Goal: Information Seeking & Learning: Check status

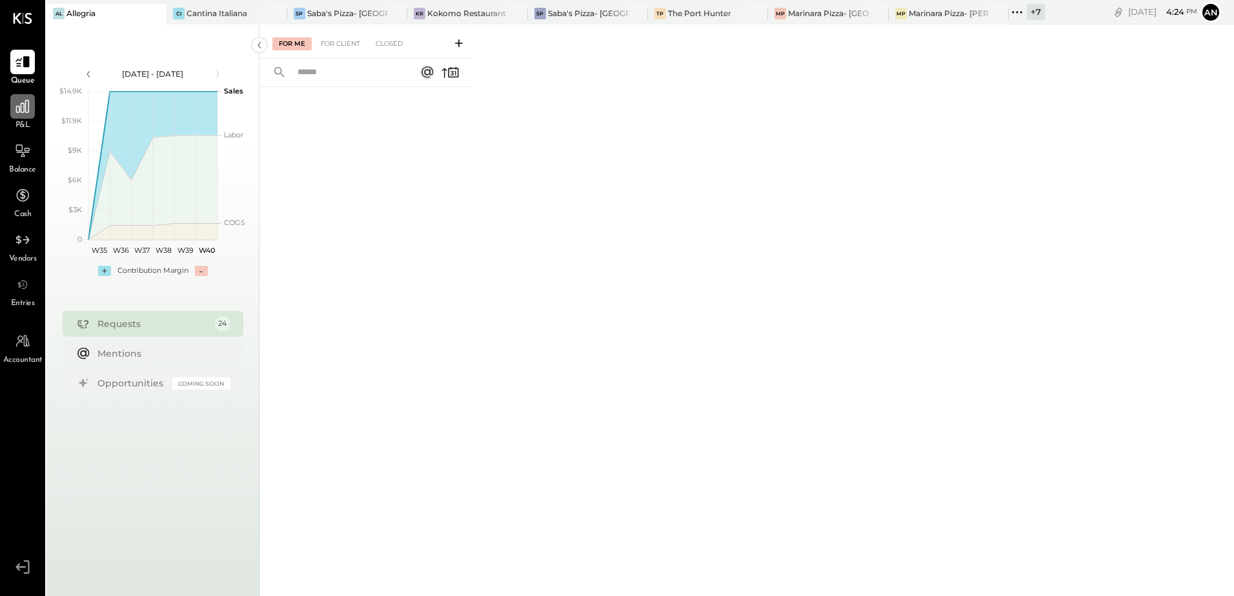
click at [30, 116] on div at bounding box center [22, 106] width 25 height 25
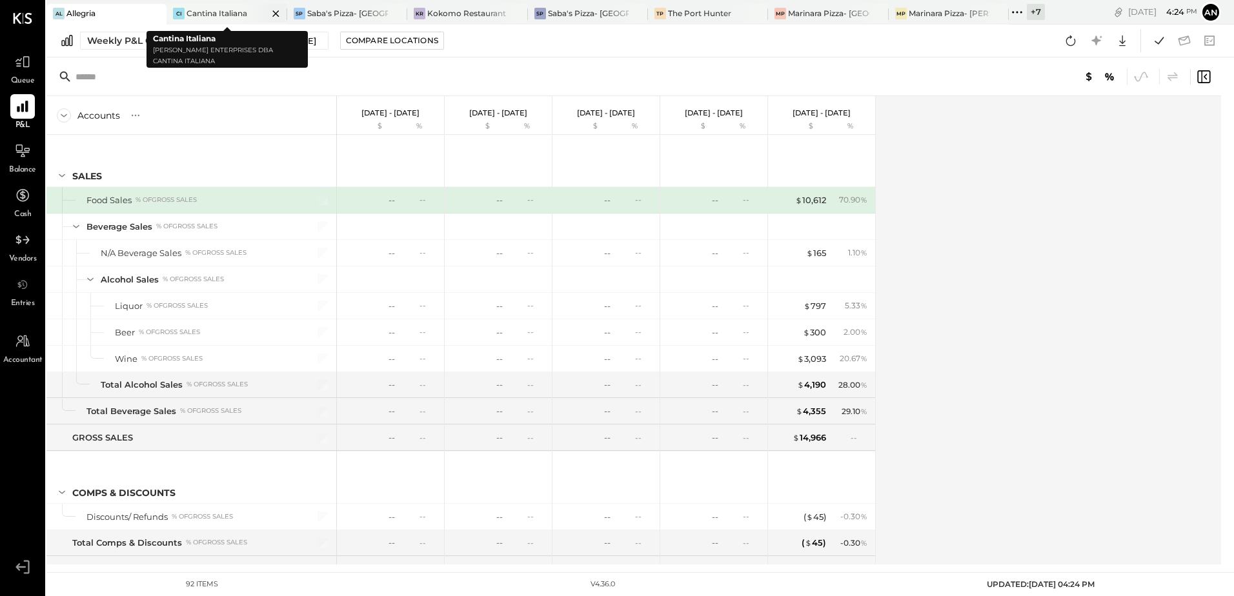
click at [214, 12] on div "Cantina Italiana" at bounding box center [217, 13] width 61 height 11
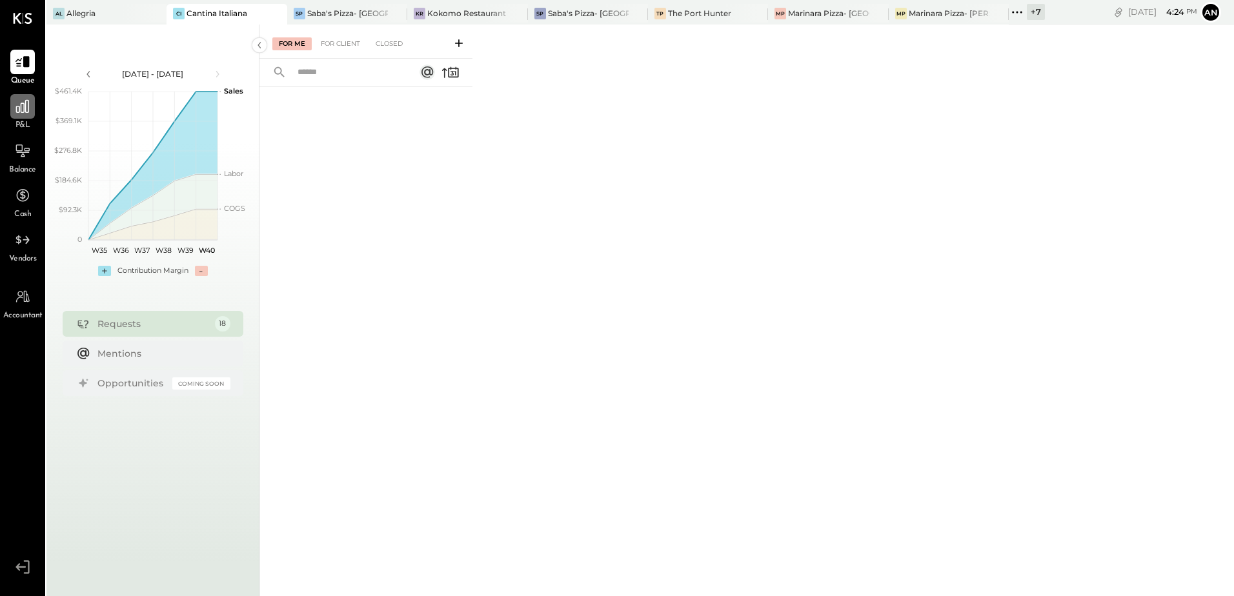
click at [10, 114] on div at bounding box center [22, 106] width 25 height 25
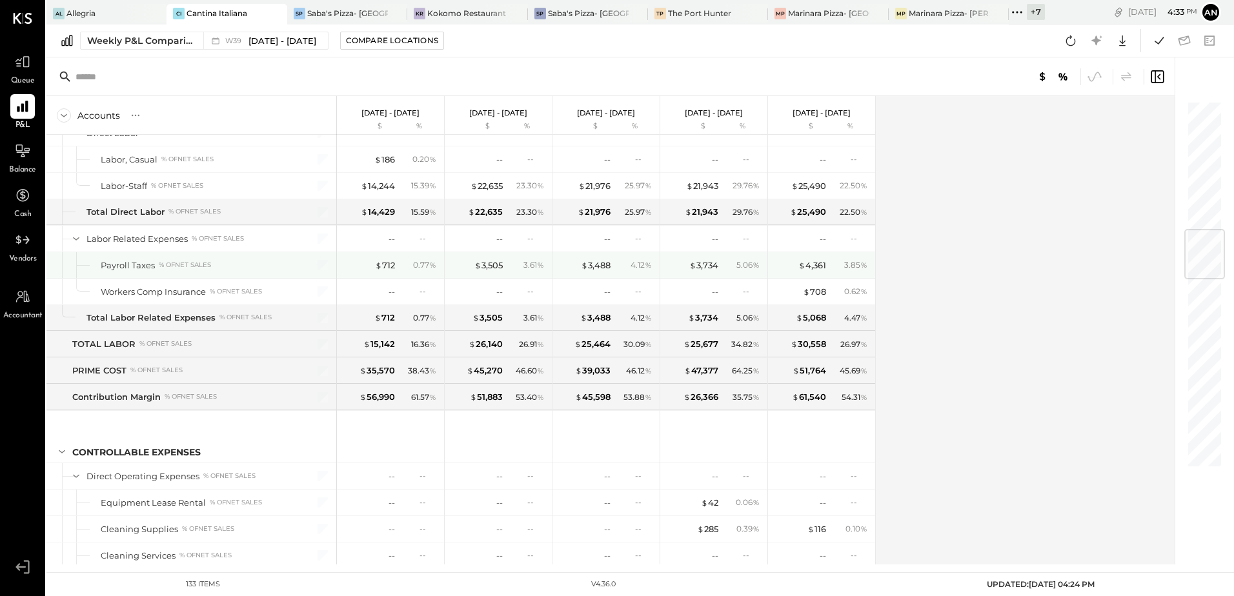
scroll to position [968, 0]
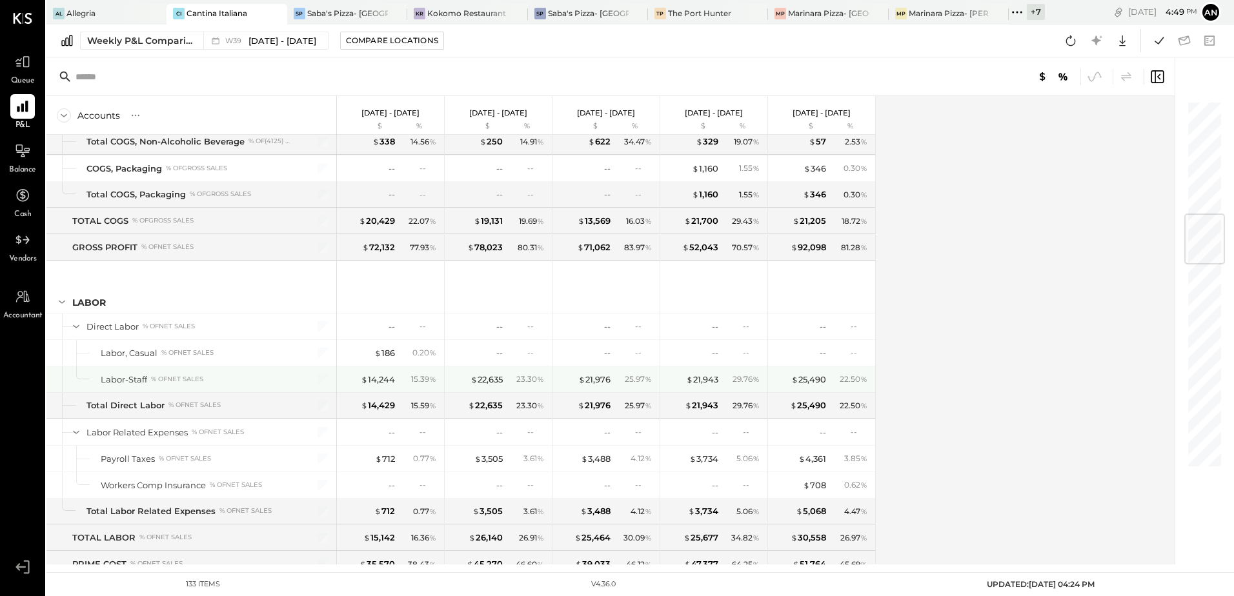
scroll to position [1033, 0]
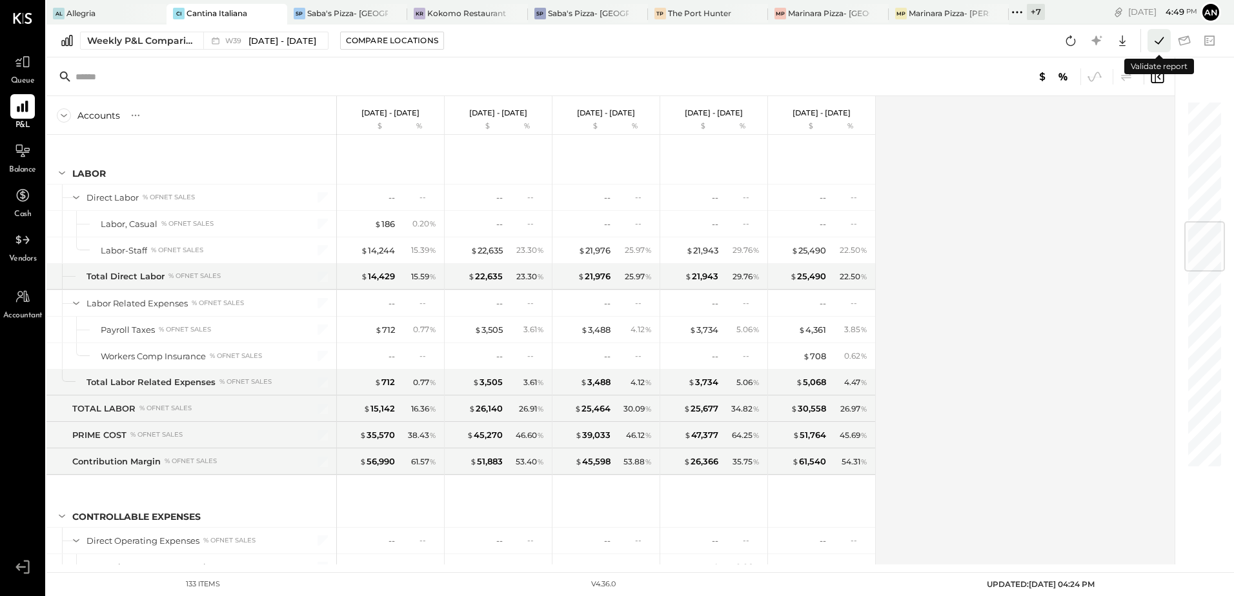
click at [1163, 39] on icon at bounding box center [1159, 40] width 17 height 17
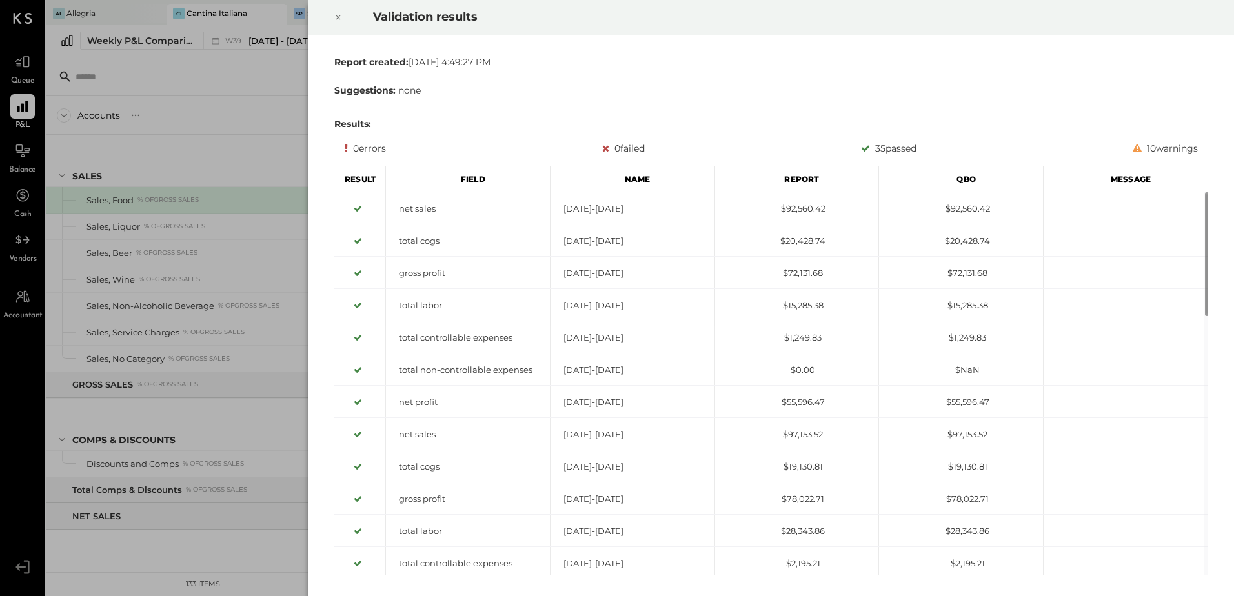
click at [338, 17] on icon at bounding box center [338, 17] width 8 height 15
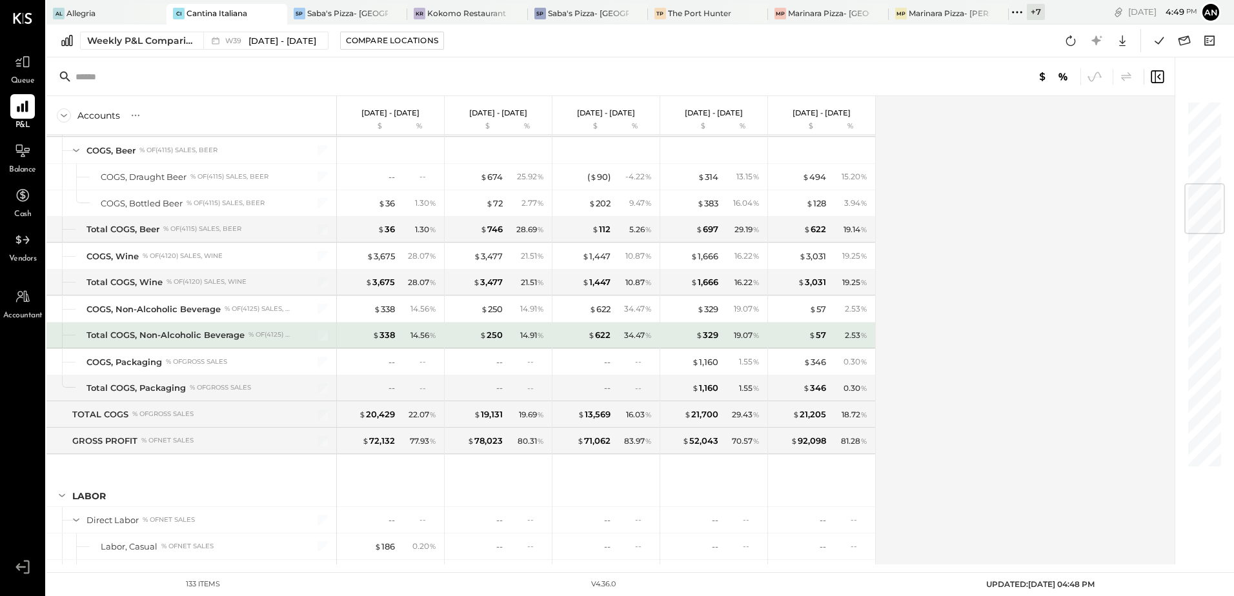
scroll to position [968, 0]
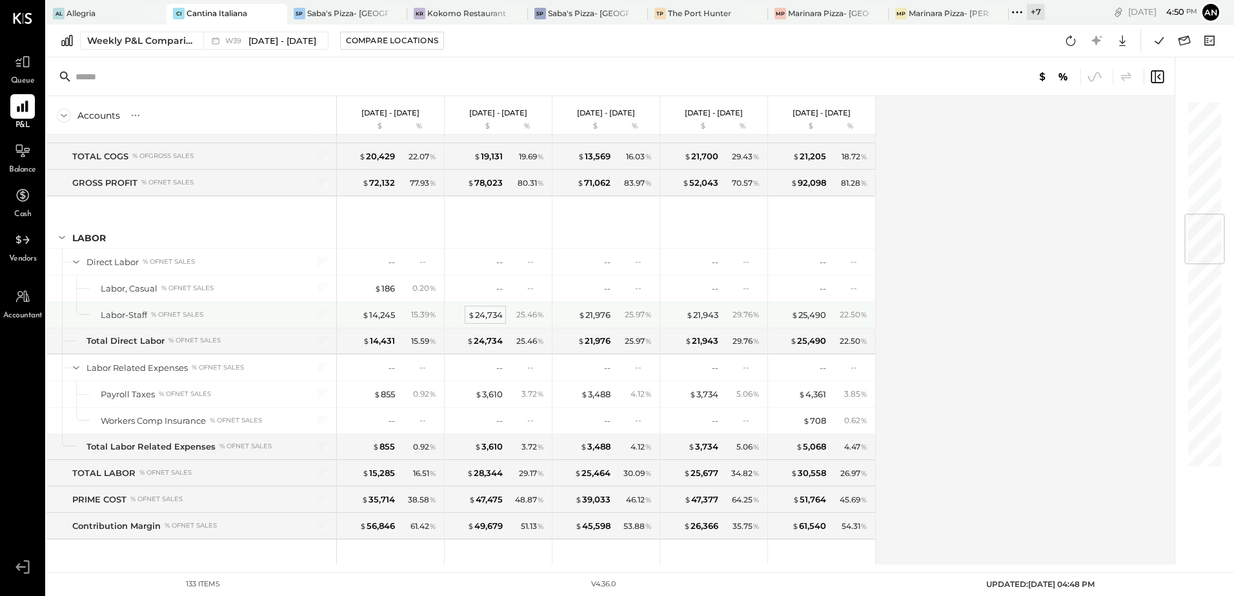
click at [476, 313] on div "$ 24,734" at bounding box center [485, 315] width 35 height 12
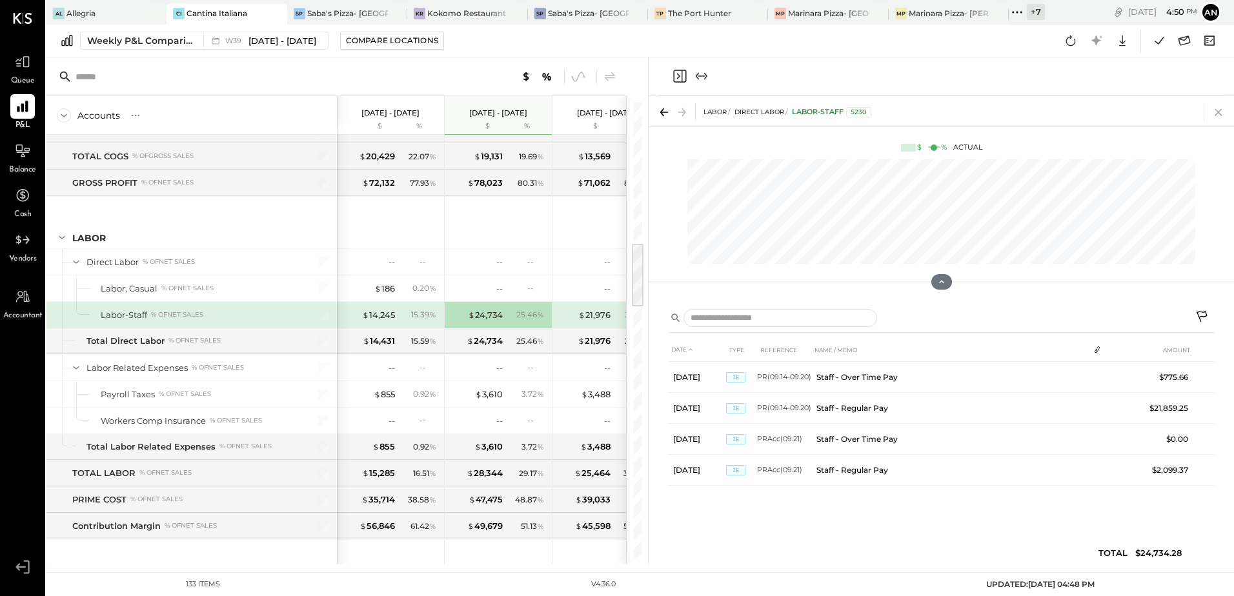
click at [1218, 110] on icon at bounding box center [1218, 112] width 18 height 18
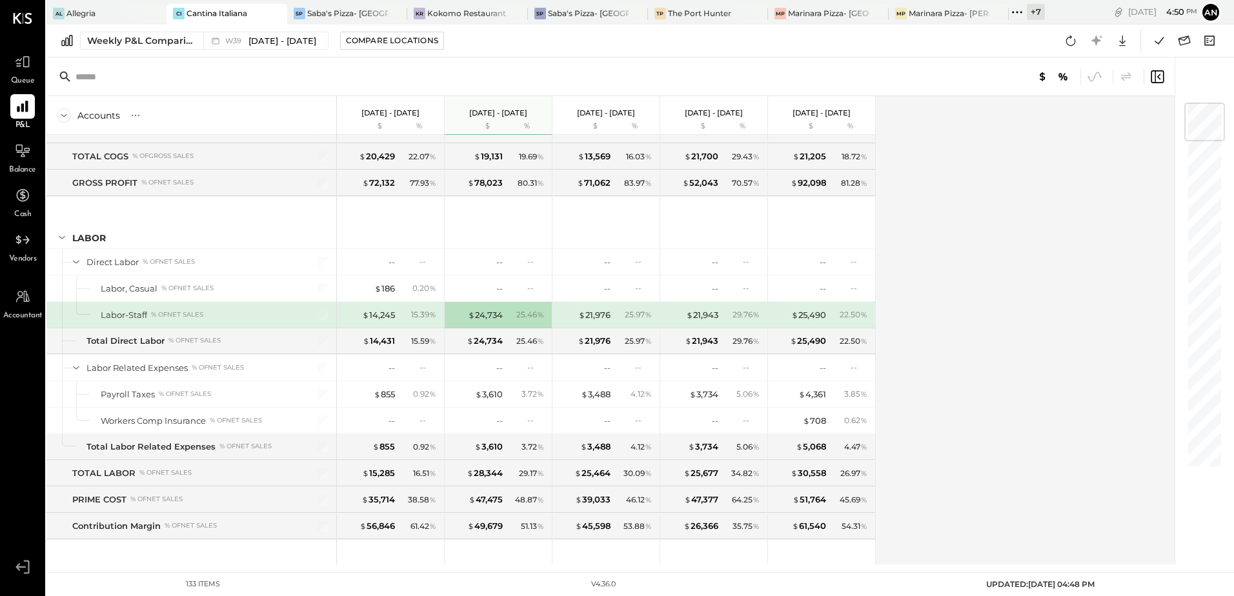
click at [395, 316] on div "$ 14,245 15.39 %" at bounding box center [391, 315] width 97 height 26
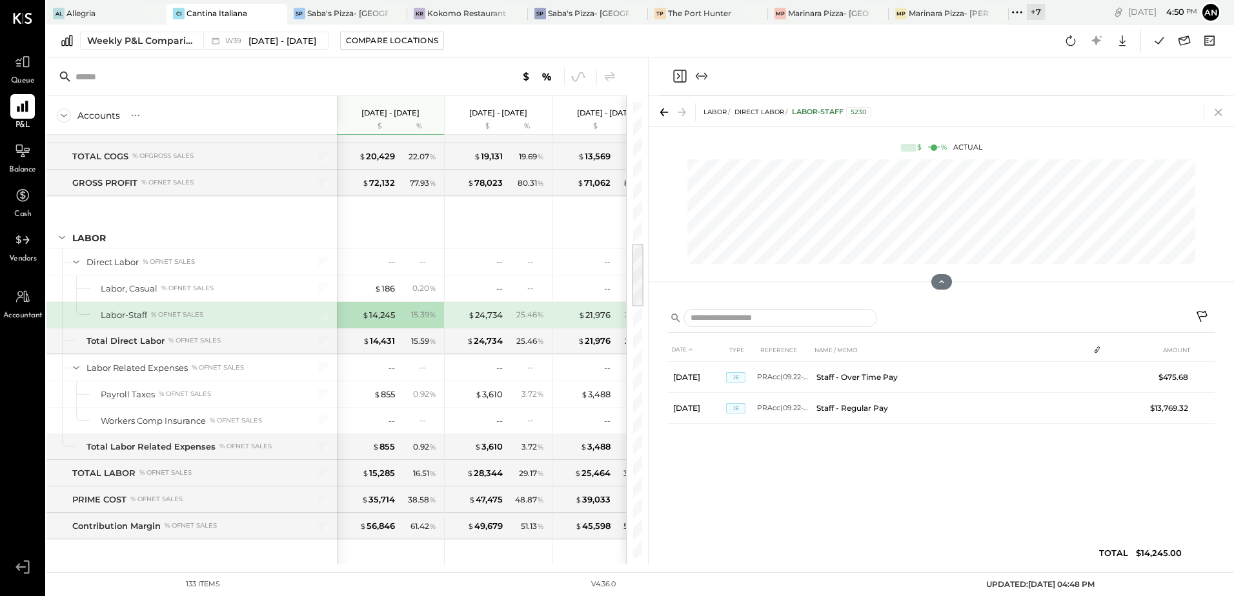
click at [1220, 110] on icon at bounding box center [1218, 112] width 7 height 7
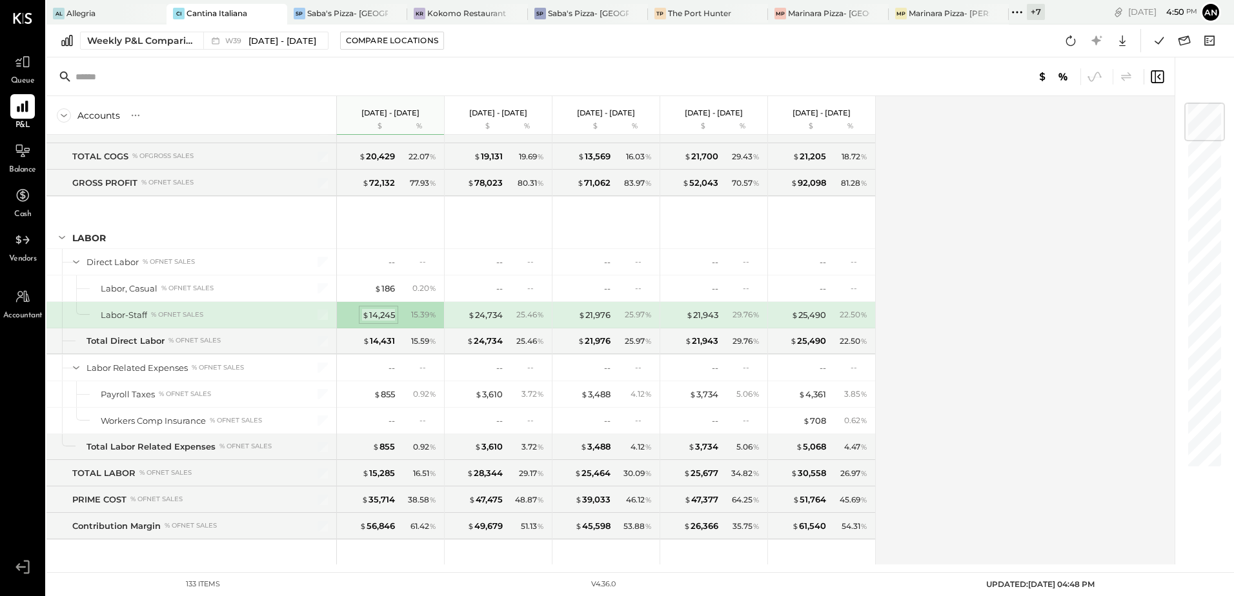
click at [390, 316] on div "$ 14,245" at bounding box center [378, 315] width 33 height 12
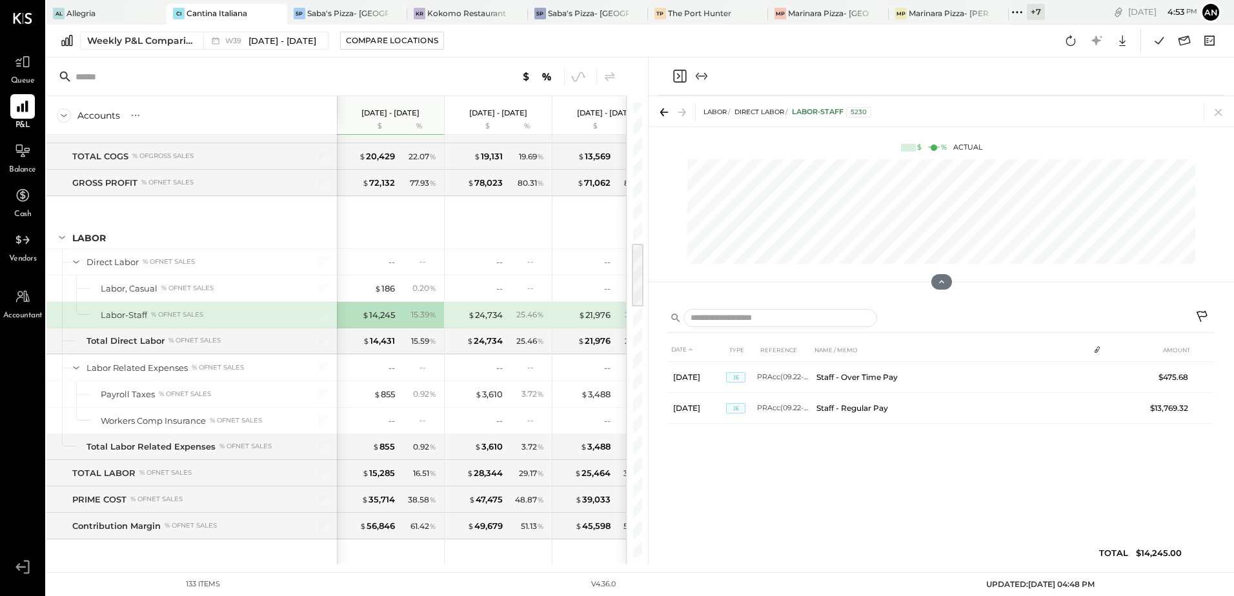
click at [1221, 107] on icon at bounding box center [1218, 112] width 18 height 18
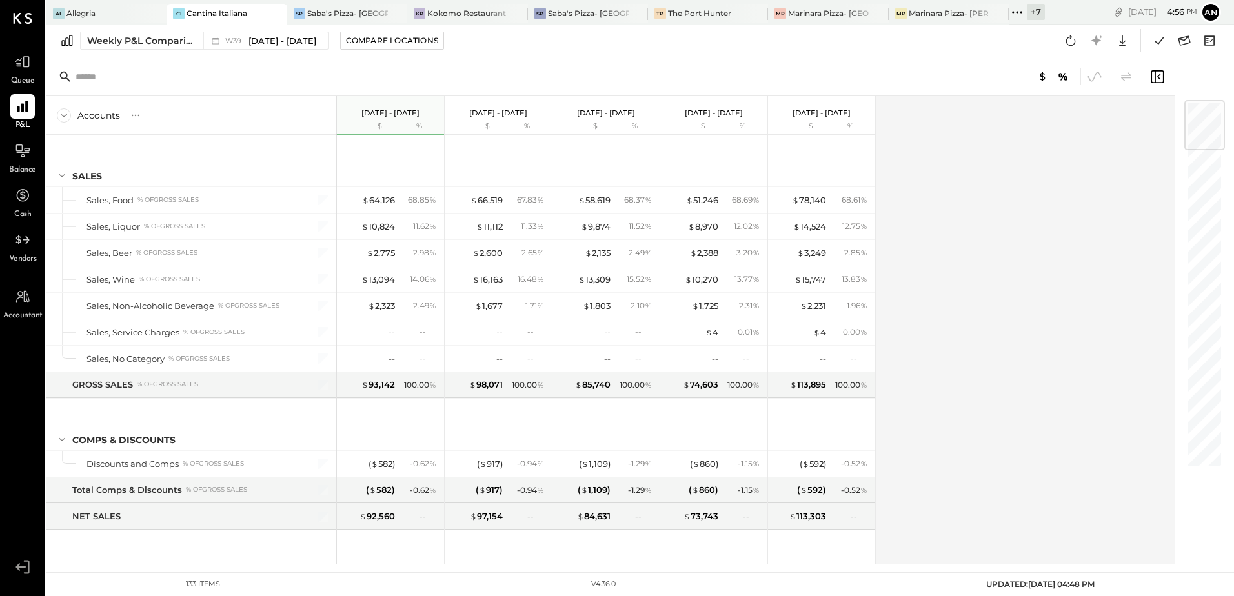
click at [1020, 10] on icon at bounding box center [1017, 12] width 17 height 17
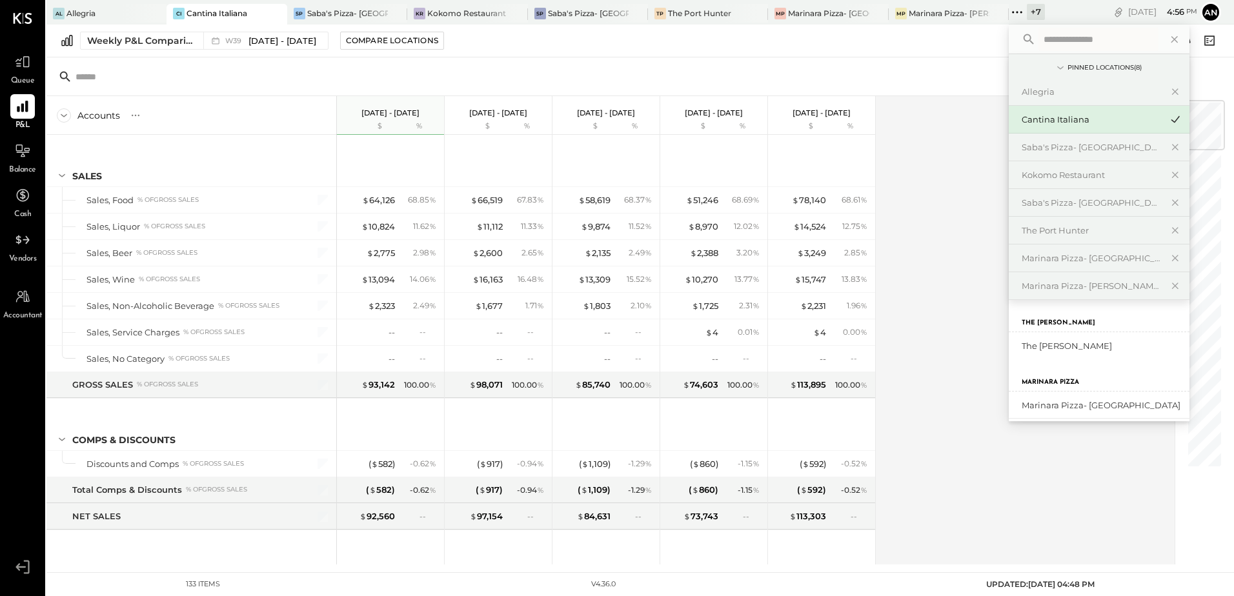
click at [1060, 43] on input "text" at bounding box center [1098, 39] width 120 height 23
type input "**"
click at [1056, 339] on div "Oxkale LLC" at bounding box center [1099, 345] width 181 height 27
click at [1057, 345] on div "Oxkale LLC" at bounding box center [1091, 346] width 139 height 12
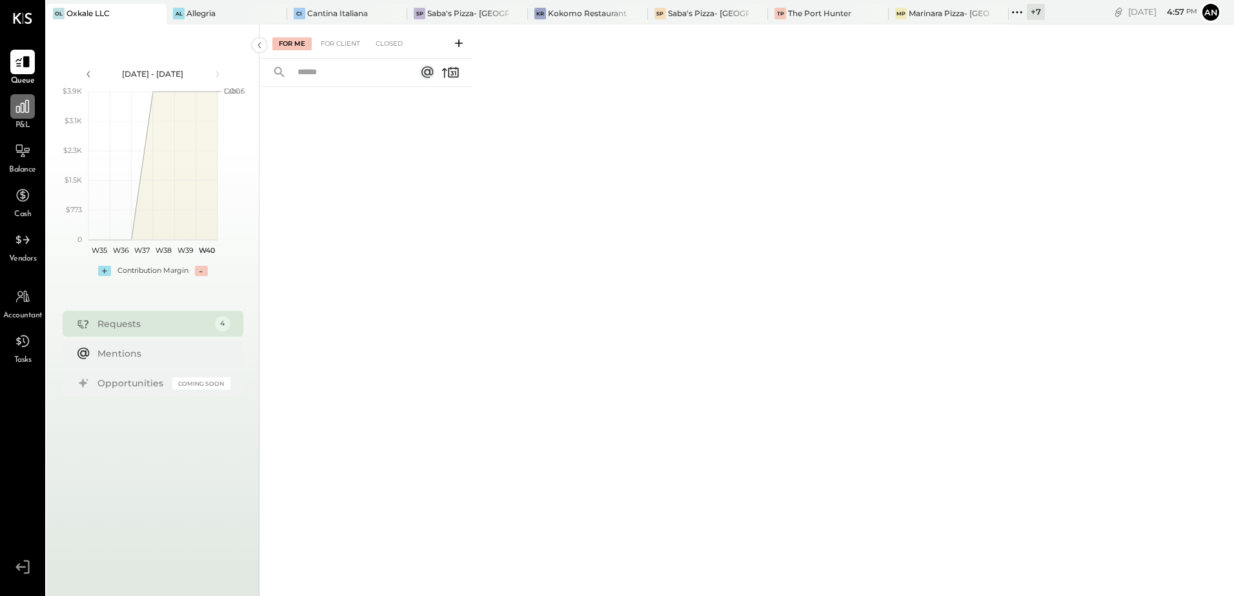
click at [24, 112] on icon at bounding box center [22, 106] width 13 height 13
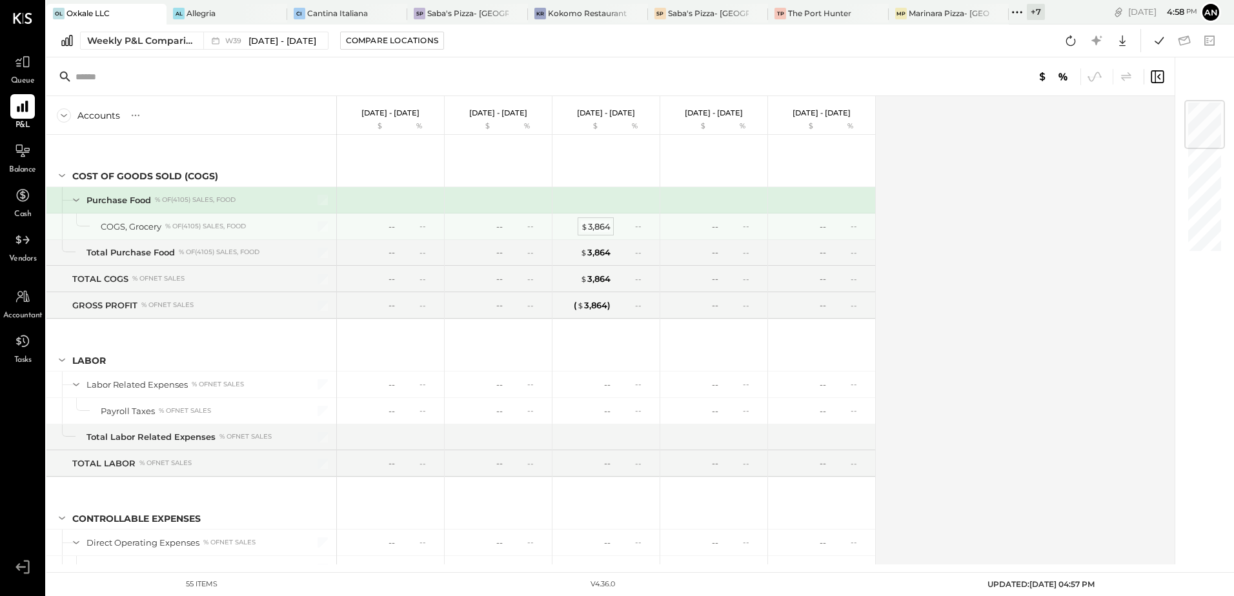
click at [596, 228] on div "$ 3,864" at bounding box center [596, 227] width 30 height 12
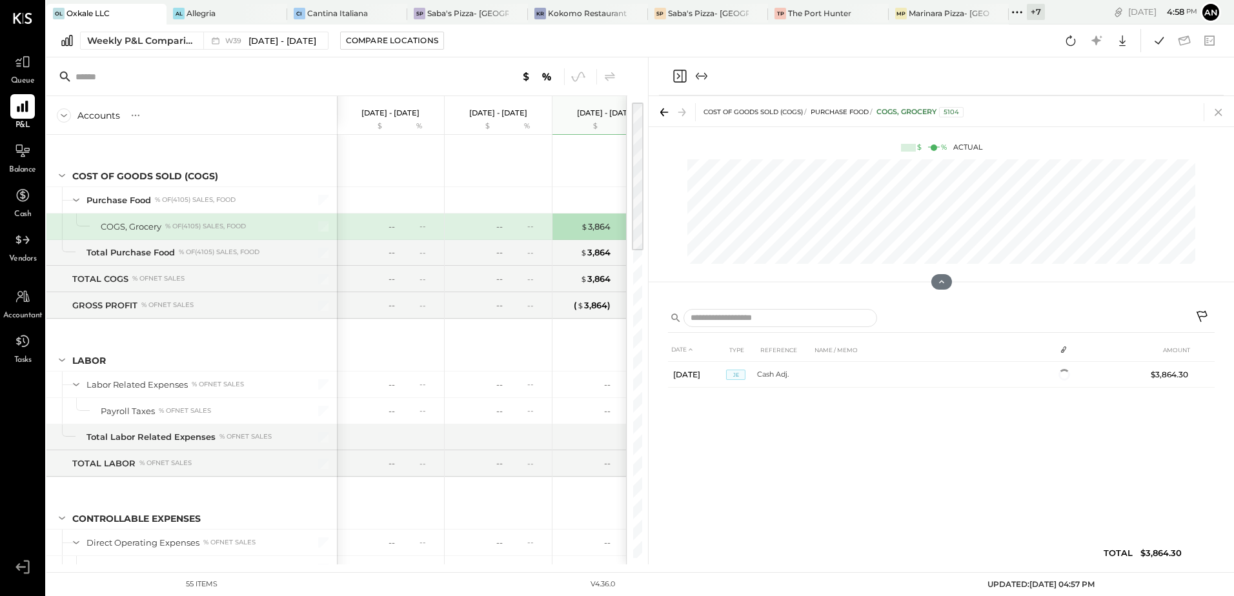
click at [1215, 114] on icon at bounding box center [1218, 112] width 18 height 18
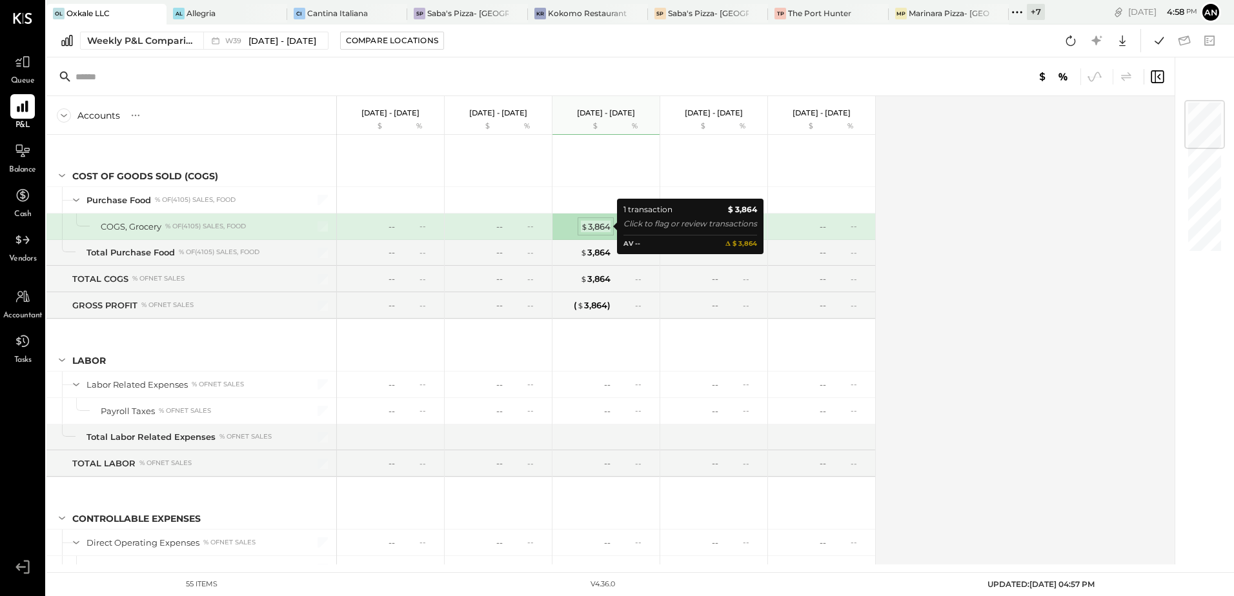
click at [600, 229] on div "$ 3,864" at bounding box center [596, 227] width 30 height 12
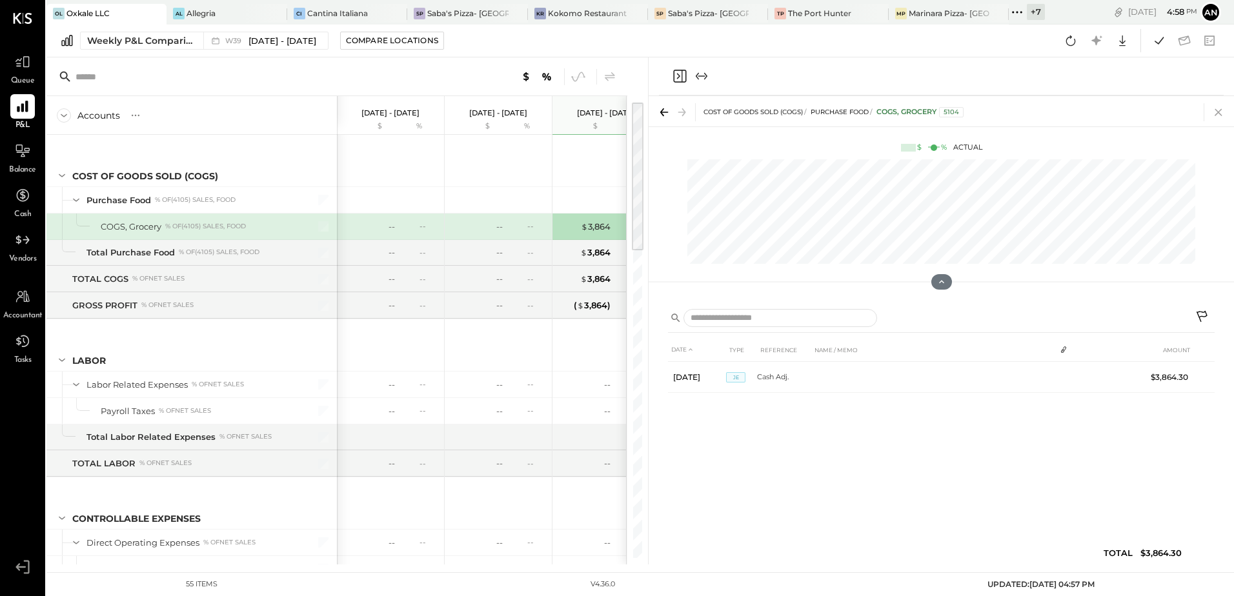
click at [1226, 112] on icon at bounding box center [1218, 112] width 18 height 18
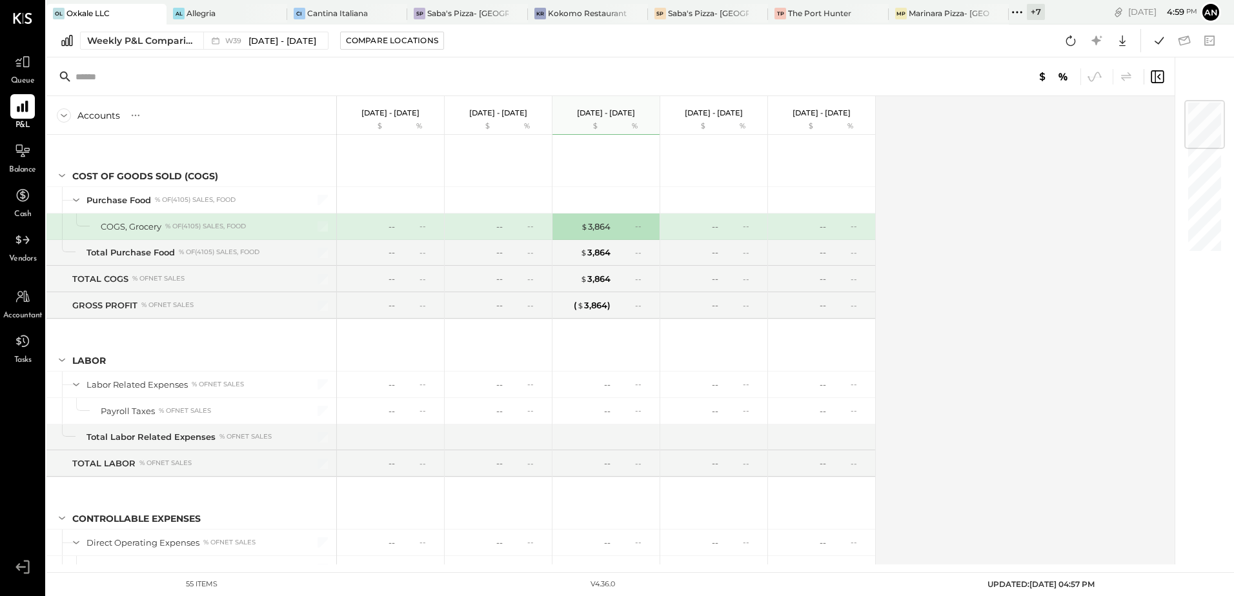
click at [1018, 10] on icon at bounding box center [1017, 12] width 17 height 17
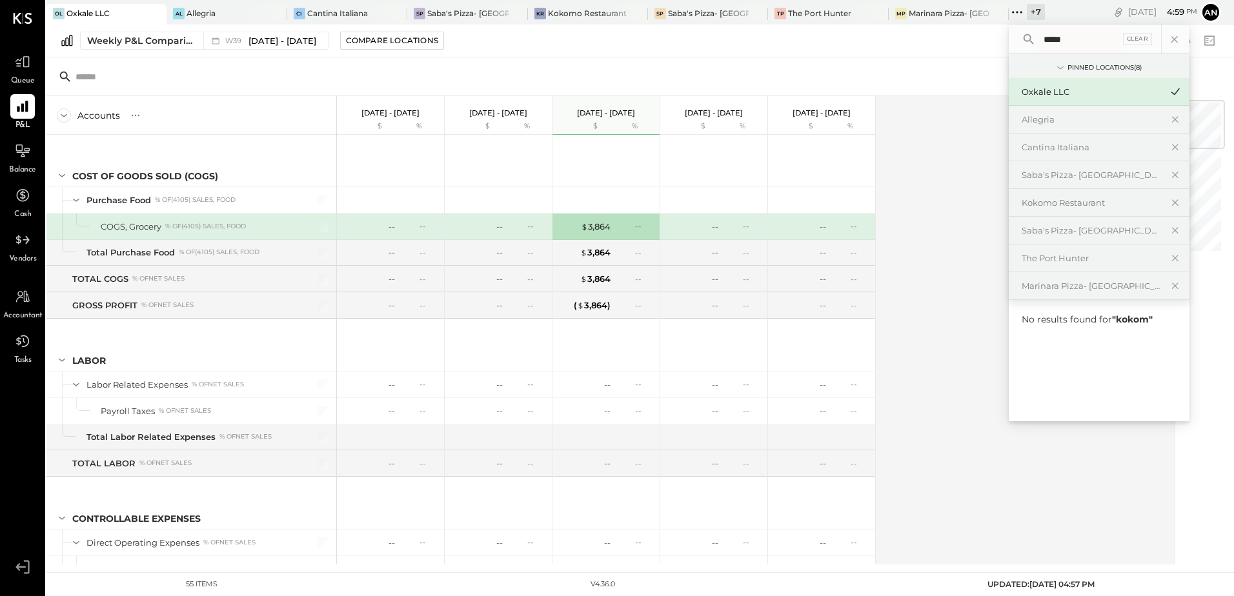
type input "******"
click at [900, 295] on div "Accounts S % GL [DATE] - [DATE] $ % [DATE] - [DATE] $ % [DATE] - [DATE] $ % [DA…" at bounding box center [611, 330] width 1130 height 469
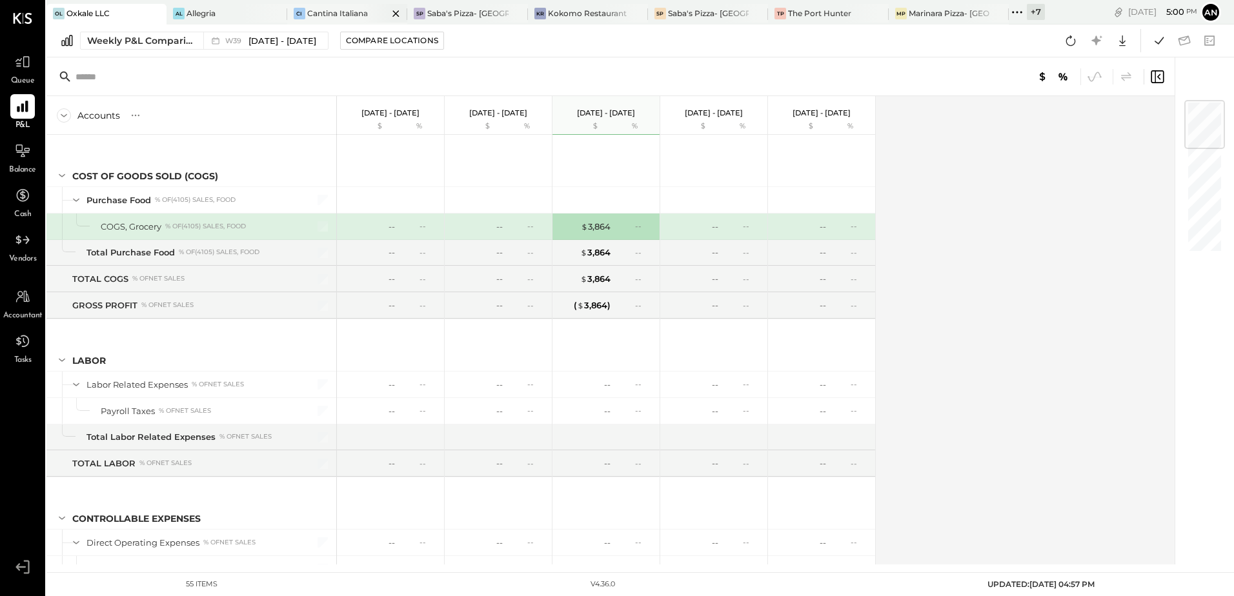
click at [354, 14] on div "Cantina Italiana" at bounding box center [337, 13] width 61 height 11
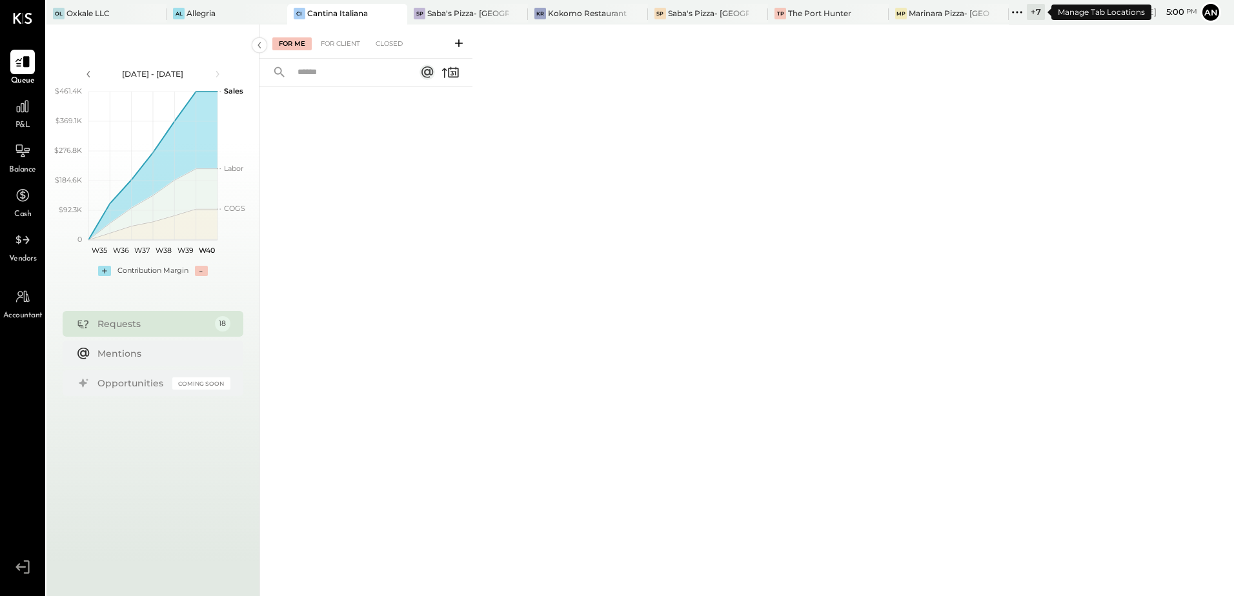
click at [1031, 11] on div "+ 7" at bounding box center [1036, 12] width 18 height 16
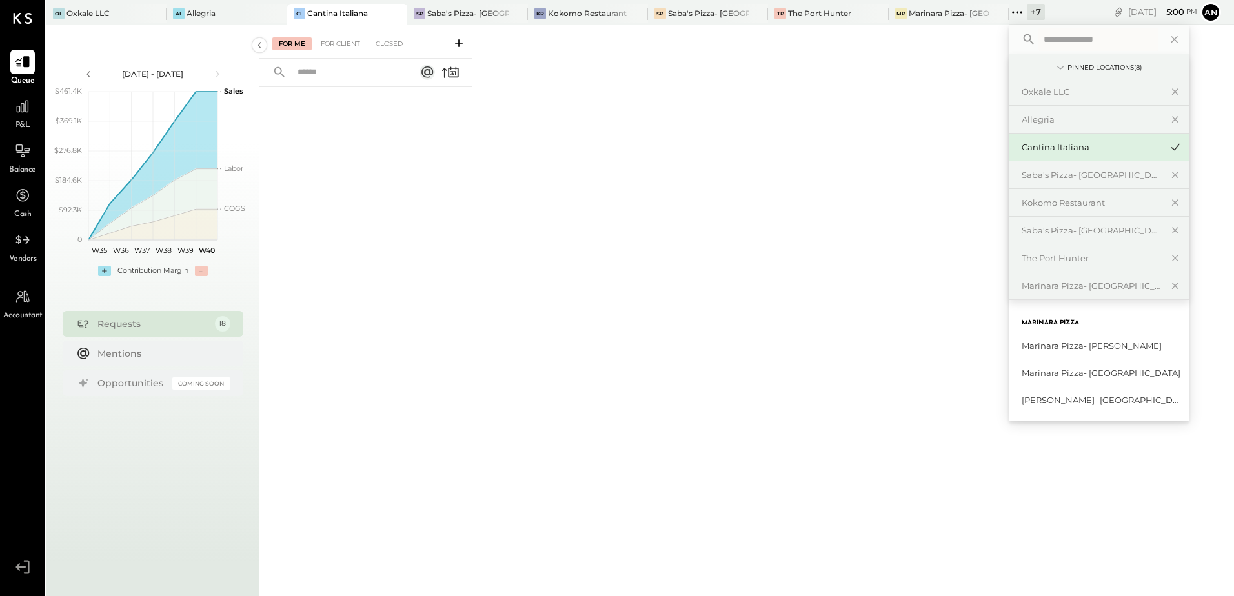
click at [1058, 44] on input "text" at bounding box center [1098, 39] width 120 height 23
type input "*"
click at [1065, 396] on div "The [PERSON_NAME]" at bounding box center [1091, 398] width 139 height 12
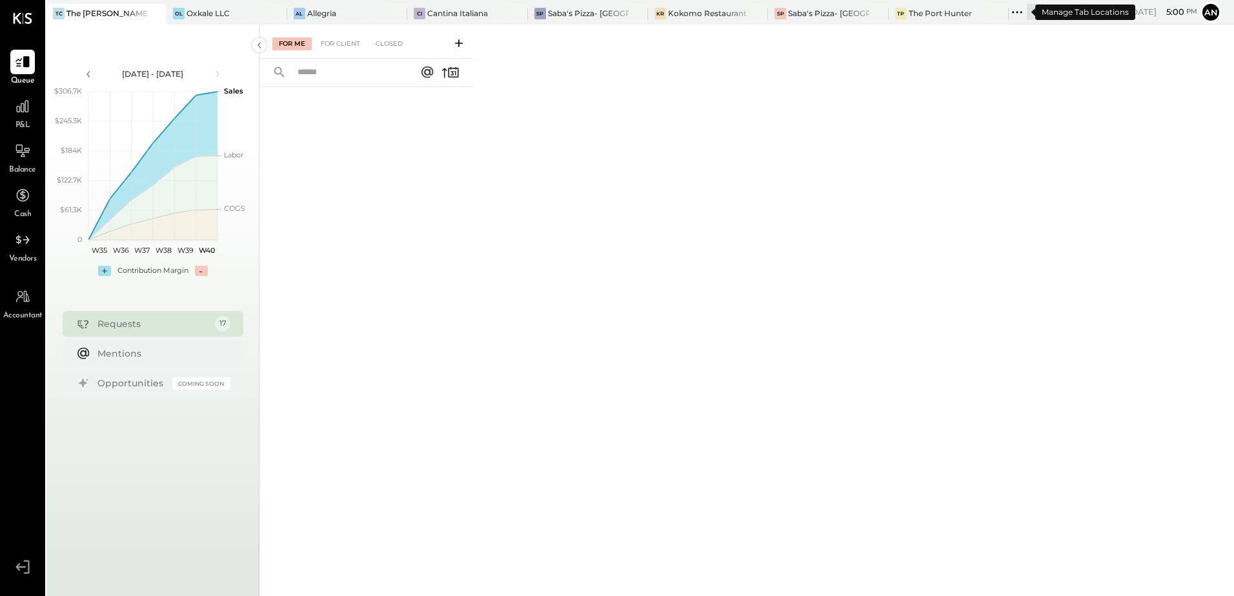
click at [1009, 15] on icon at bounding box center [1017, 12] width 17 height 17
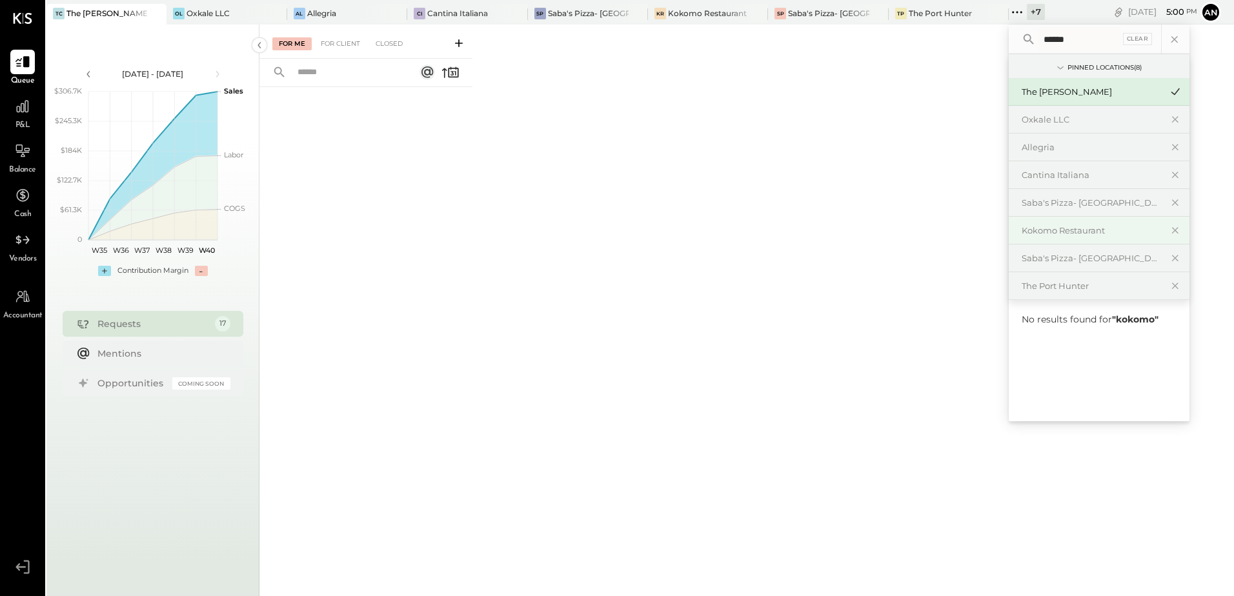
type input "******"
click at [1073, 224] on div "Kokomo Restaurant" at bounding box center [1099, 231] width 181 height 28
click at [1054, 227] on div "Kokomo Restaurant" at bounding box center [1091, 231] width 139 height 12
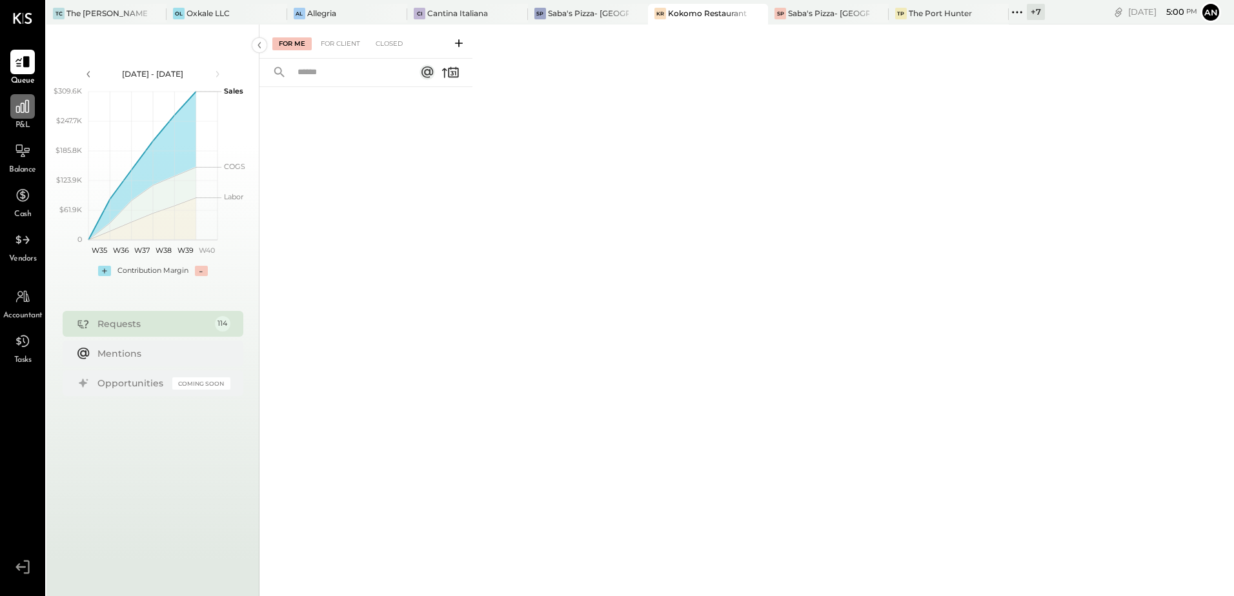
click at [22, 114] on icon at bounding box center [22, 106] width 17 height 17
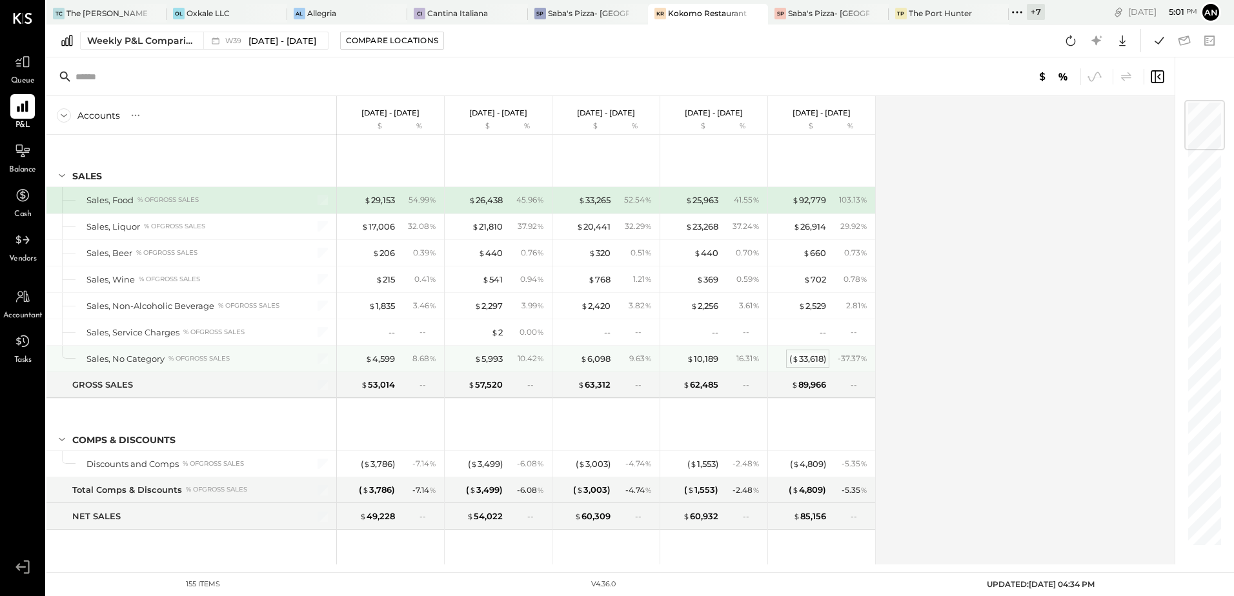
click at [817, 362] on div "( $ 33,618 )" at bounding box center [807, 359] width 37 height 12
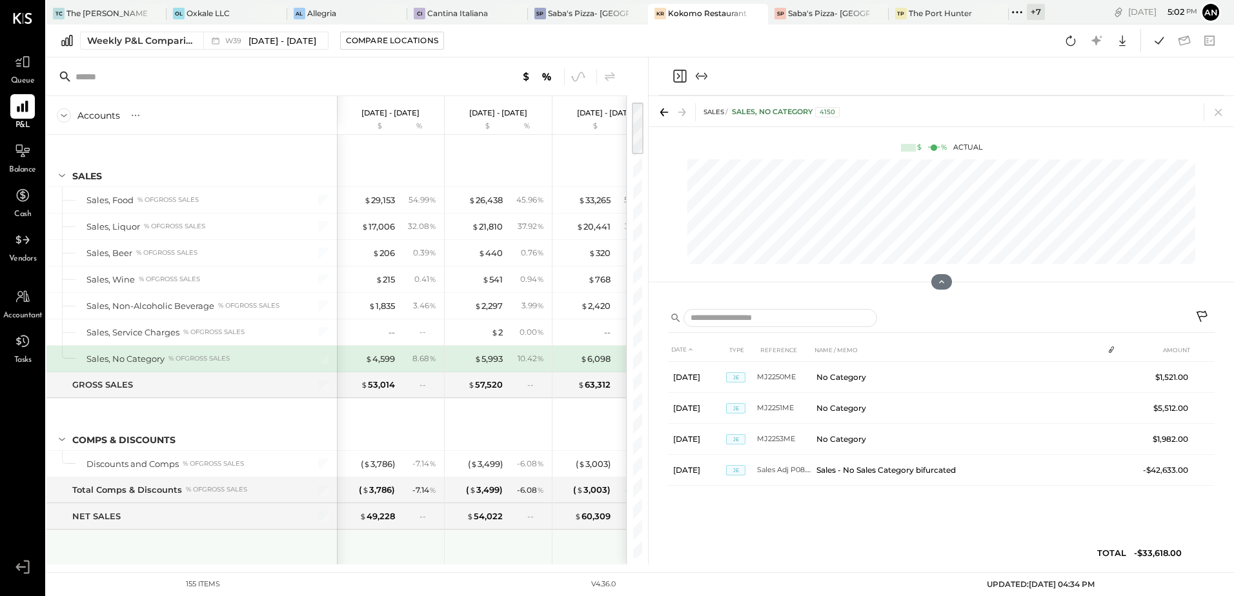
click at [603, 556] on div at bounding box center [607, 554] width 97 height 48
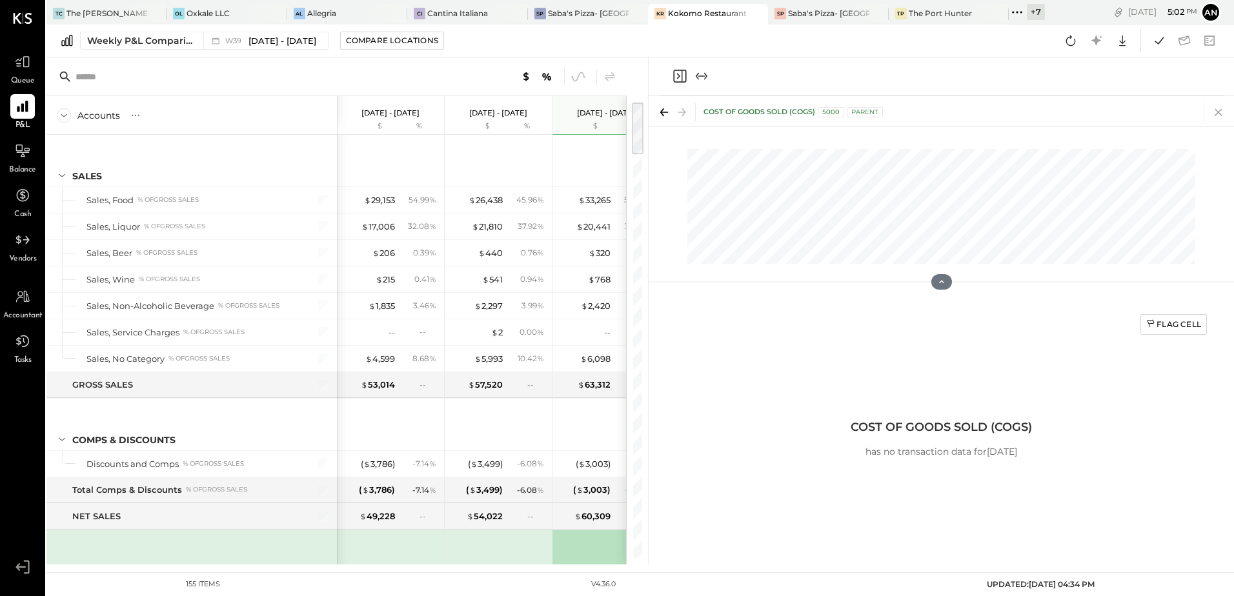
click at [1220, 119] on icon at bounding box center [1218, 112] width 18 height 18
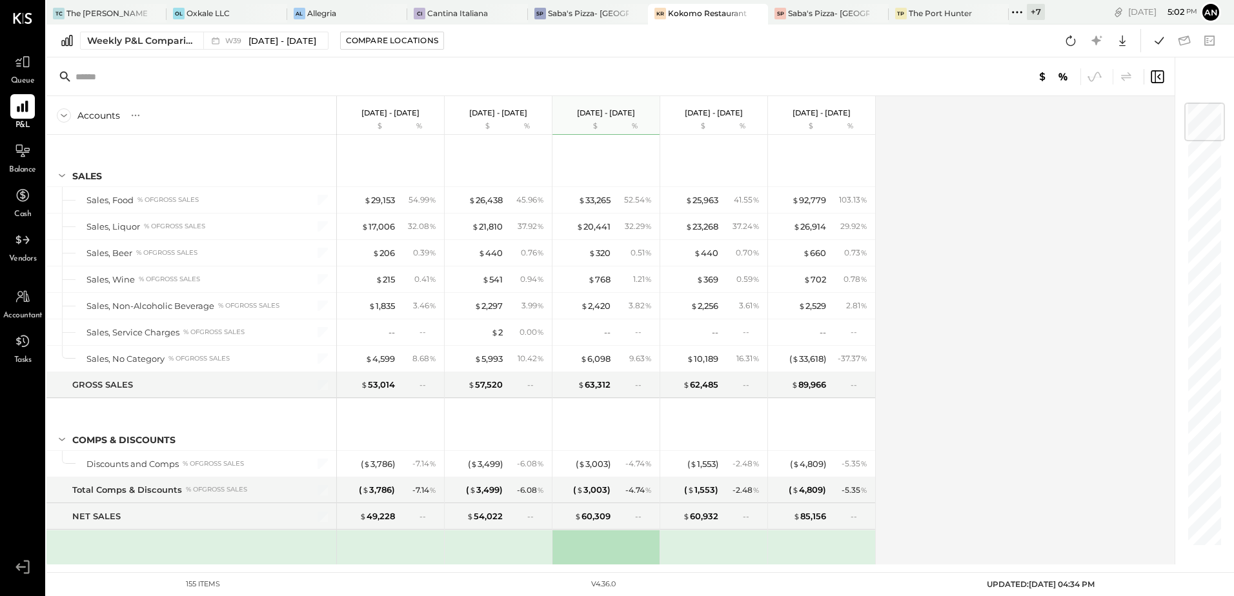
click at [1063, 291] on div "Accounts S % GL [DATE] - [DATE] $ % [DATE] - [DATE] $ % [DATE] - [DATE] $ % [DA…" at bounding box center [611, 330] width 1130 height 469
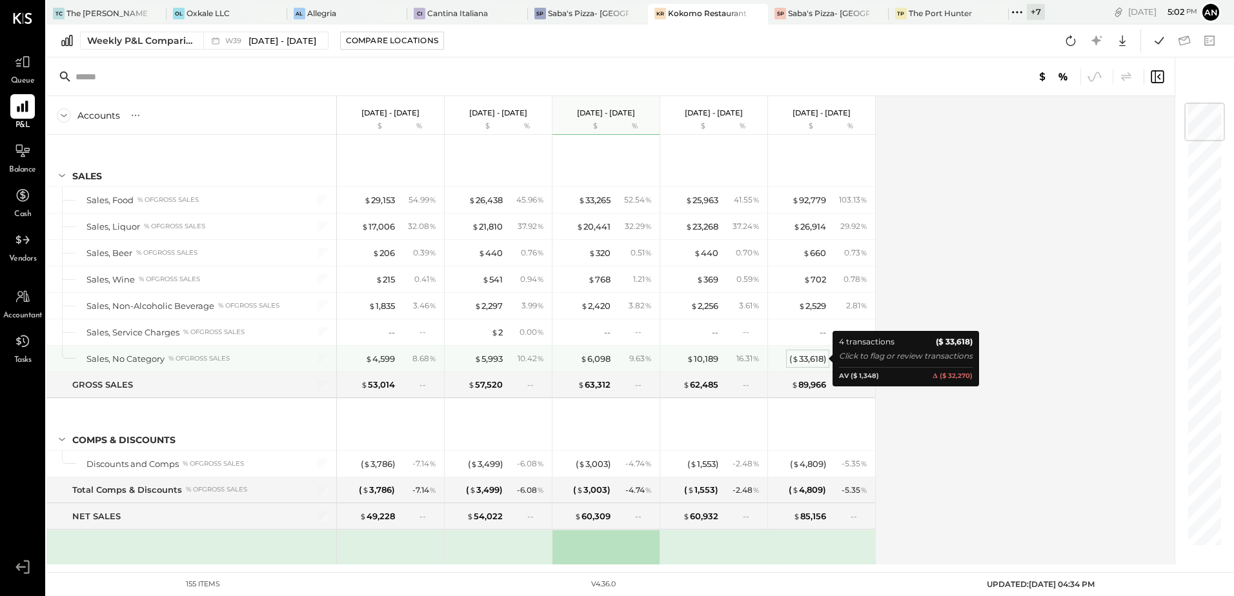
click at [813, 359] on div "( $ 33,618 )" at bounding box center [807, 359] width 37 height 12
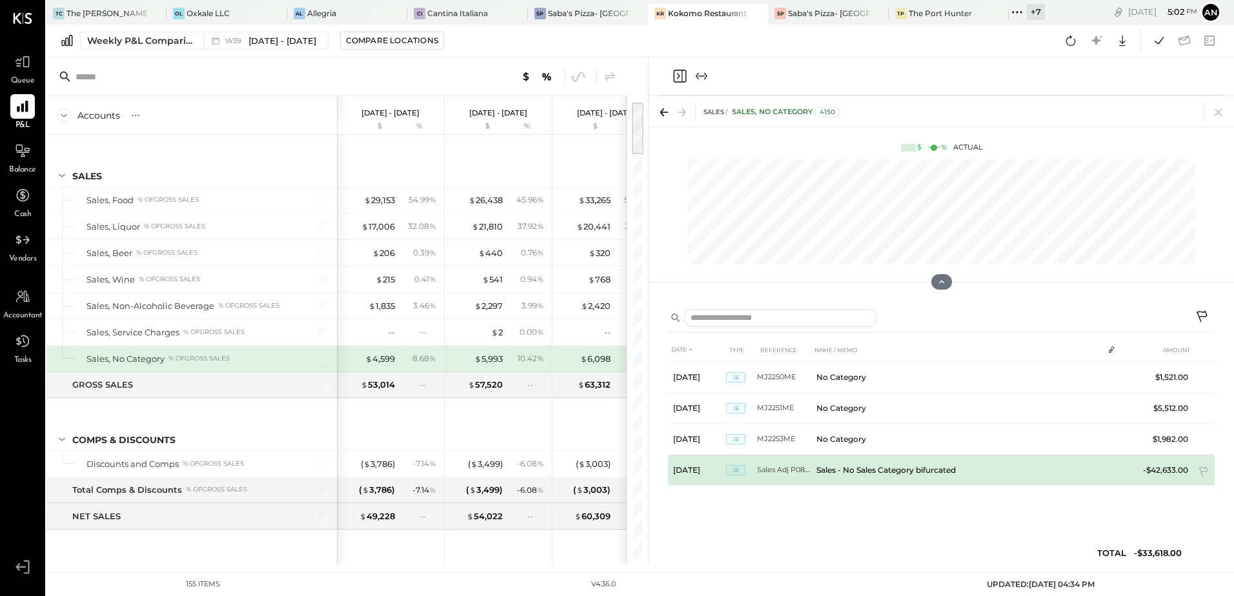
click at [838, 468] on td "Sales - No Sales Category bifurcated" at bounding box center [957, 470] width 292 height 31
click at [854, 478] on td "Sales - No Sales Category bifurcated" at bounding box center [957, 470] width 292 height 31
click at [865, 469] on td "Sales - No Sales Category bifurcated" at bounding box center [957, 470] width 292 height 31
click at [780, 471] on td "Sales Adj P08.2025" at bounding box center [784, 470] width 54 height 31
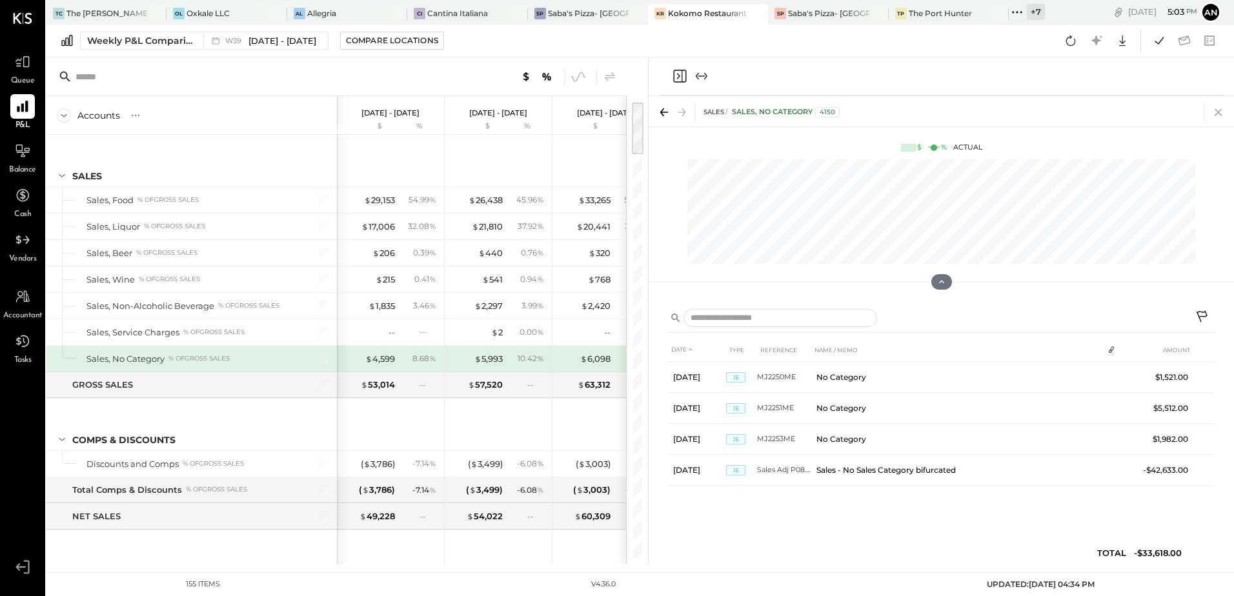
click at [1222, 116] on icon at bounding box center [1218, 112] width 18 height 18
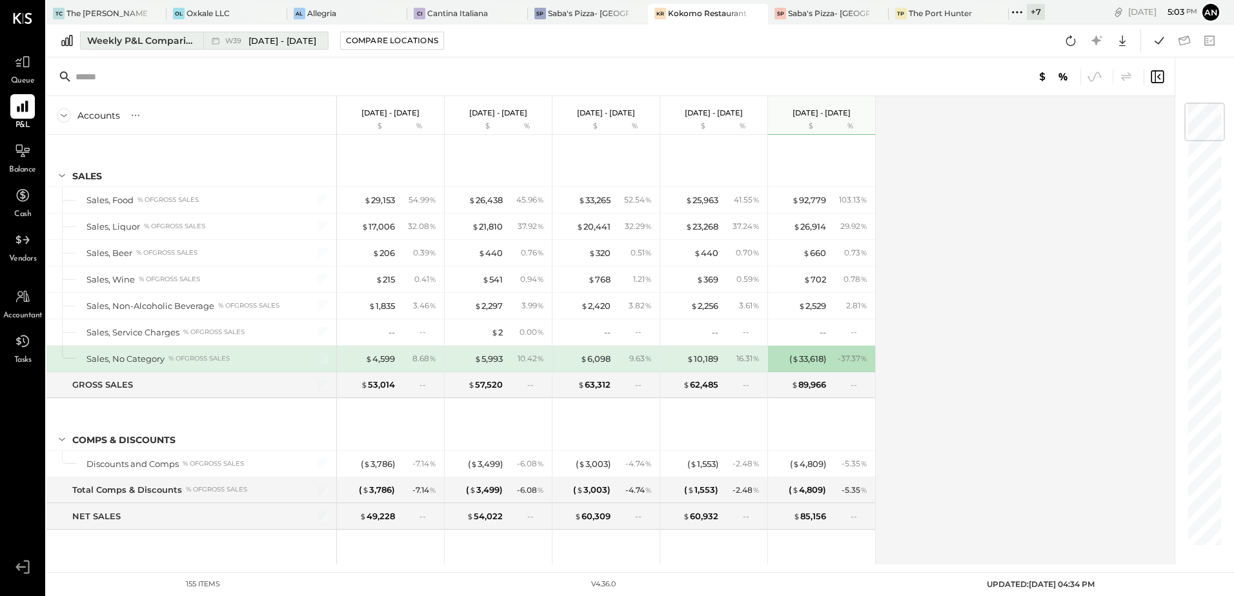
click at [270, 41] on span "[DATE] - [DATE]" at bounding box center [282, 41] width 68 height 12
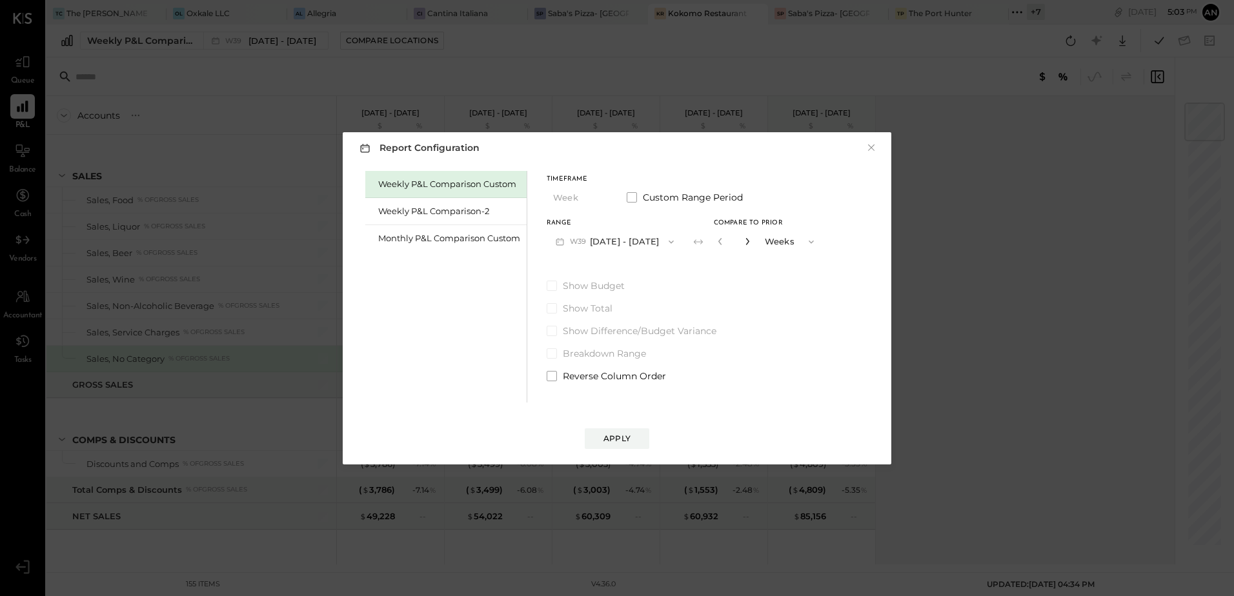
click at [751, 242] on icon "button" at bounding box center [747, 241] width 8 height 8
type input "*"
click at [621, 443] on div "Apply" at bounding box center [616, 438] width 27 height 11
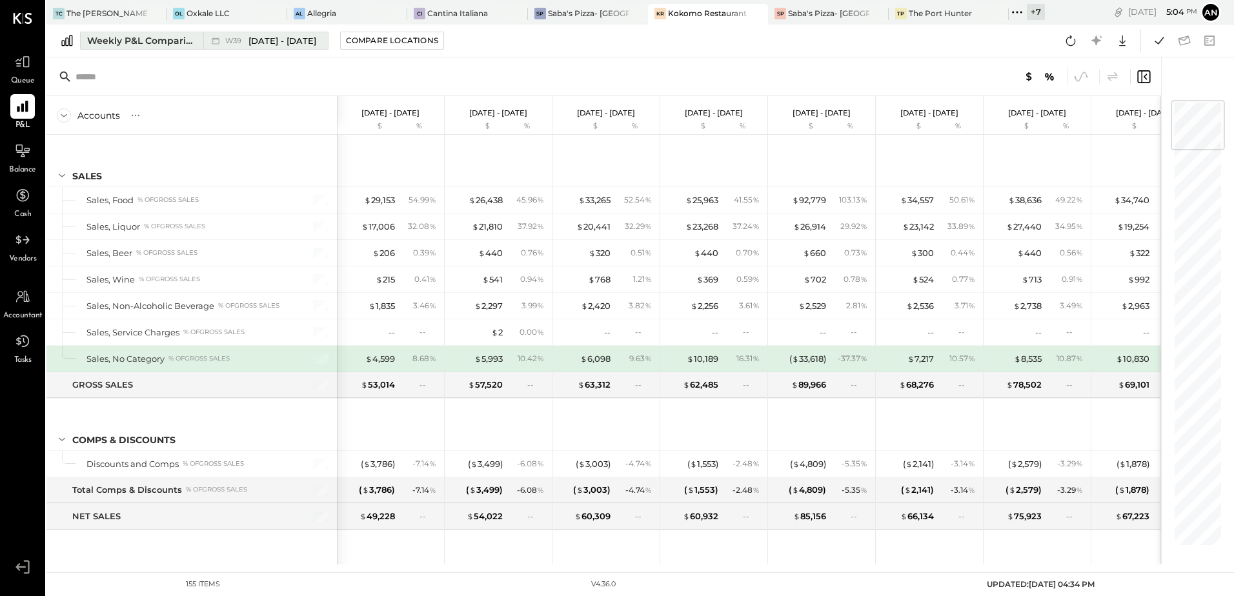
click at [297, 41] on span "[DATE] - [DATE]" at bounding box center [282, 41] width 68 height 12
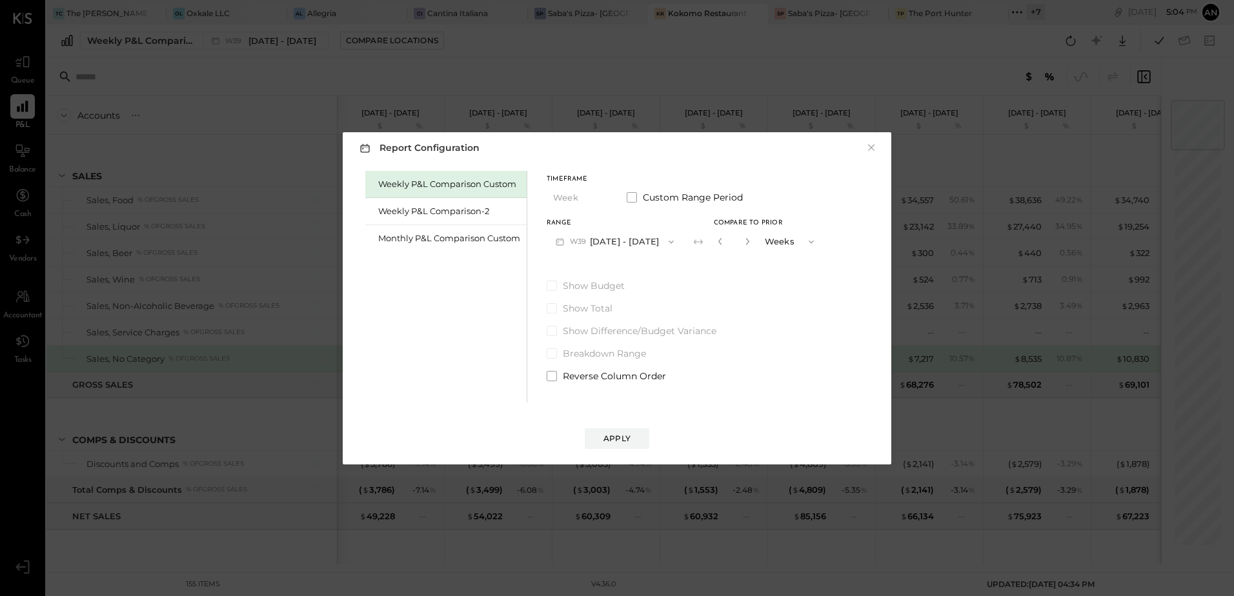
click at [725, 247] on button "button" at bounding box center [720, 241] width 10 height 14
click at [724, 244] on icon "button" at bounding box center [720, 241] width 8 height 8
click at [754, 245] on div "*" at bounding box center [734, 242] width 40 height 24
click at [751, 243] on icon "button" at bounding box center [747, 241] width 8 height 8
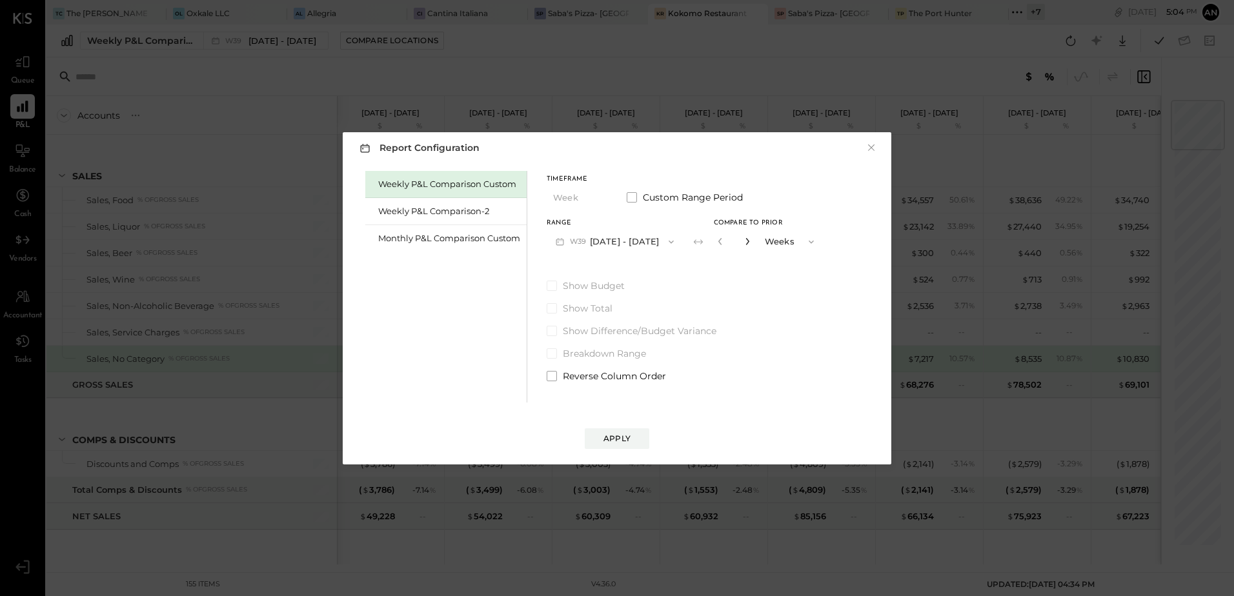
type input "*"
click at [612, 430] on button "Apply" at bounding box center [617, 439] width 65 height 21
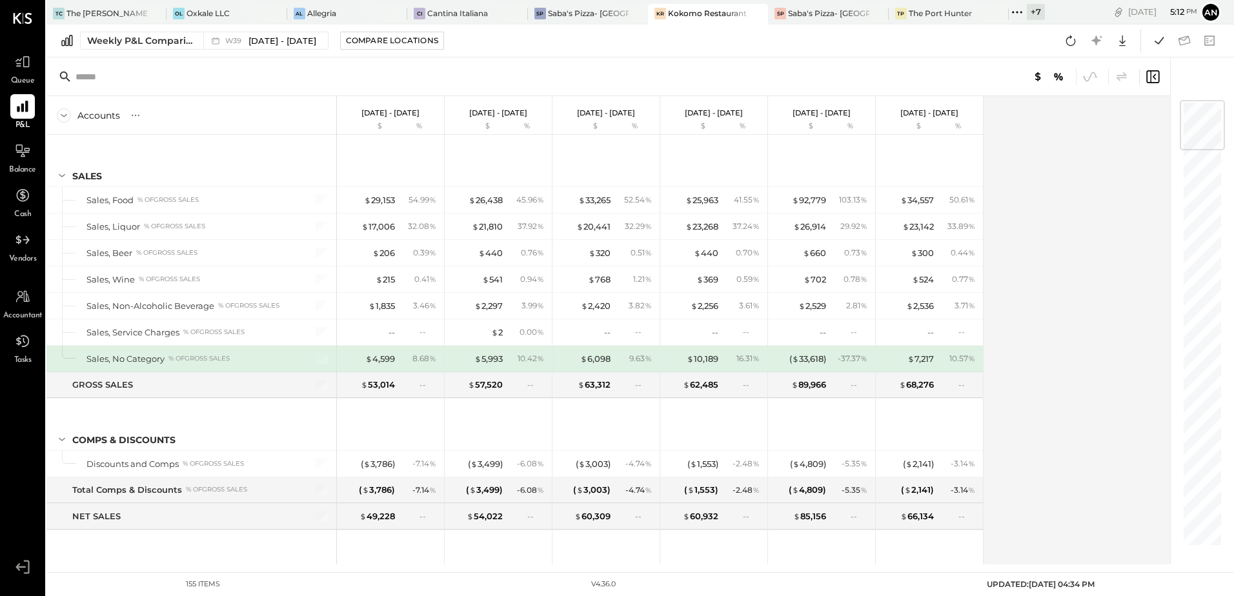
click at [1054, 184] on div "Accounts S % GL [DATE] - [DATE] $ % [DATE] - [DATE] $ % [DATE] - [DATE] $ % [DA…" at bounding box center [609, 330] width 1126 height 469
